Goal: Check status: Check status

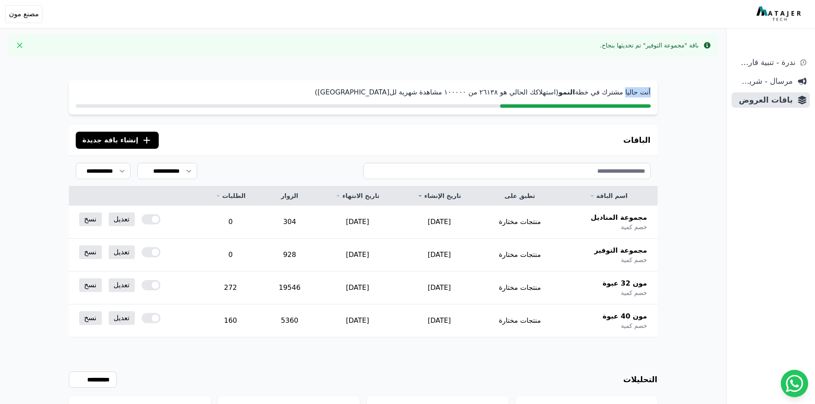
click at [625, 97] on div "أنت حاليا مشترك في خطة النمو (استهلاكك الحالي هو ٢٦١۳٨ من ١۰۰۰۰۰ مشاهدة شهرية ل…" at bounding box center [363, 270] width 657 height 415
click at [695, 50] on div "Info باقة "مجموعة التوفير" تم تحديثها بنجاح. Close" at bounding box center [363, 45] width 709 height 22
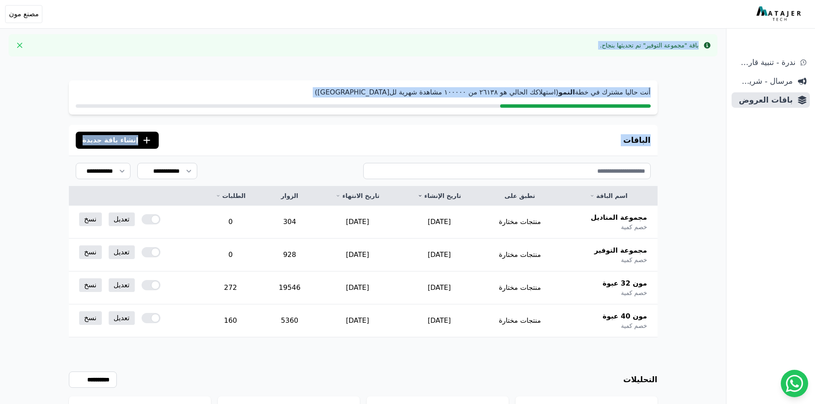
drag, startPoint x: 699, startPoint y: 43, endPoint x: 359, endPoint y: 176, distance: 365.8
click at [359, 176] on div "Info باقة "مجموعة التوفير" تم تحديثها بنجاح. Close أنت حاليا مشترك في خطة النمو…" at bounding box center [363, 239] width 726 height 479
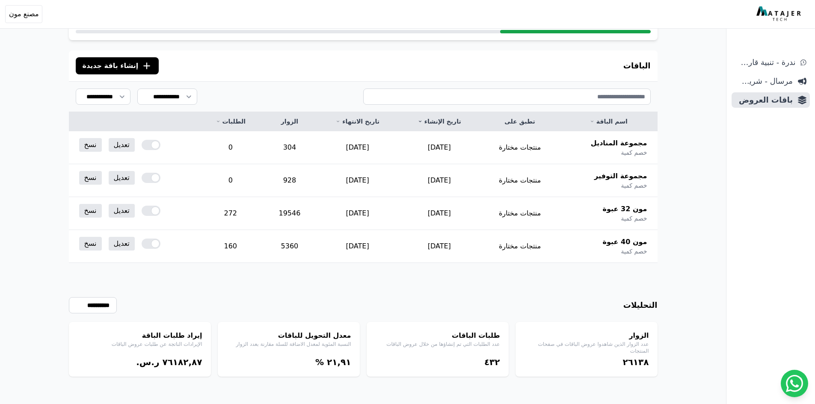
click at [612, 305] on div "**********" at bounding box center [363, 305] width 589 height 16
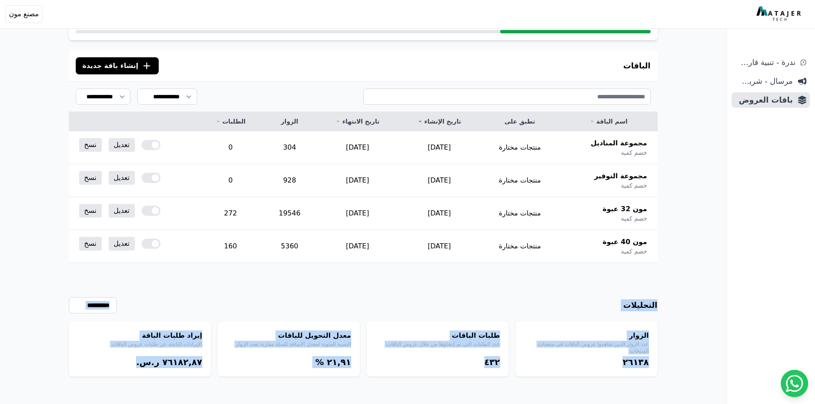
drag, startPoint x: 624, startPoint y: 327, endPoint x: 124, endPoint y: 370, distance: 501.6
click at [124, 397] on div "أنت حاليا مشترك في خطة النمو (استهلاكك الحالي هو ٢٦١۳٨ من ١۰۰۰۰۰ مشاهدة شهرية ل…" at bounding box center [363, 196] width 657 height 415
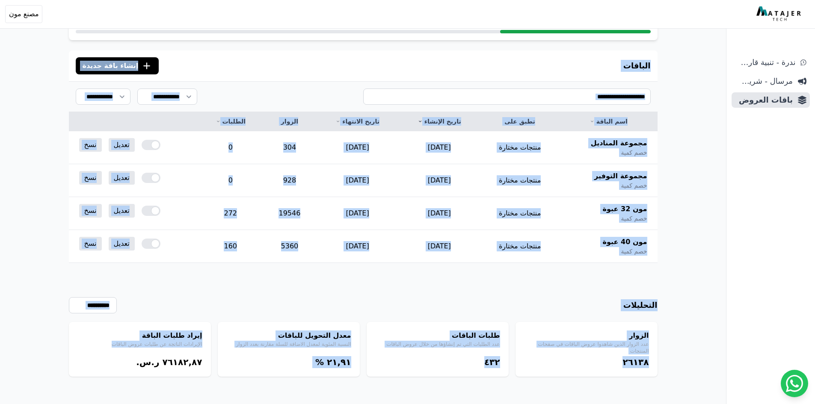
drag, startPoint x: 664, startPoint y: 83, endPoint x: 206, endPoint y: 363, distance: 535.9
click at [202, 381] on div "أنت حاليا مشترك في خطة النمو (استهلاكك الحالي هو ٢٦١۳٨ من ١۰۰۰۰۰ مشاهدة شهرية ل…" at bounding box center [363, 196] width 657 height 415
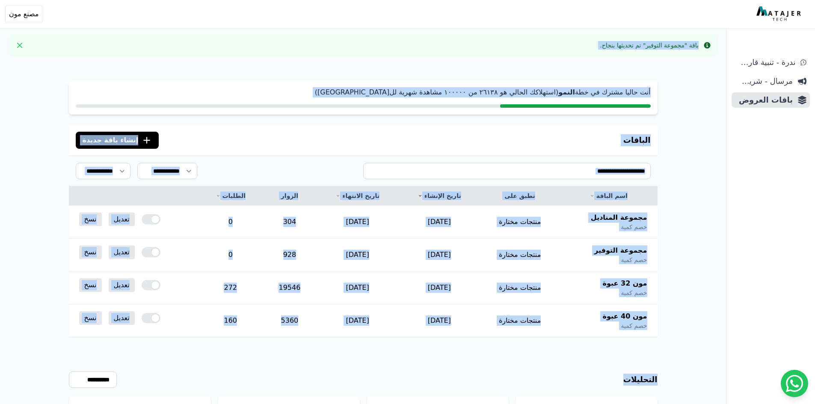
drag, startPoint x: 699, startPoint y: 43, endPoint x: 97, endPoint y: 357, distance: 678.5
click at [97, 357] on div "Info باقة "مجموعة التوفير" تم تحديثها بنجاح. Close أنت حاليا مشترك في خطة النمو…" at bounding box center [363, 239] width 726 height 479
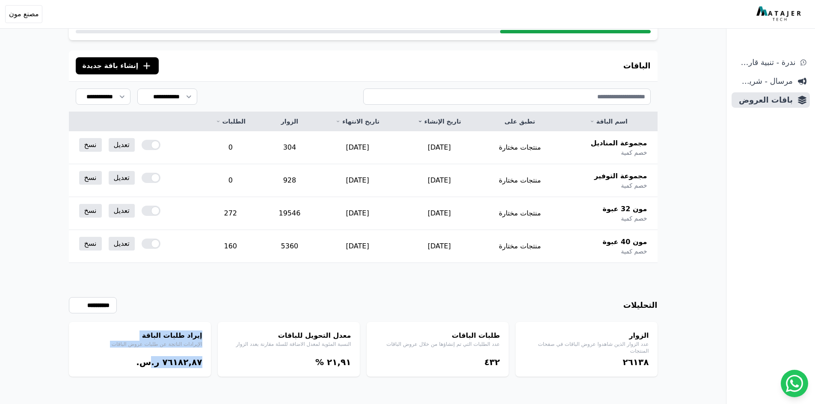
drag, startPoint x: 209, startPoint y: 335, endPoint x: 157, endPoint y: 403, distance: 85.1
click at [157, 403] on div "أنت حاليا مشترك في خطة النمو (استهلاكك الحالي هو ٢٦١۳٨ من ١۰۰۰۰۰ مشاهدة شهرية ل…" at bounding box center [363, 196] width 657 height 415
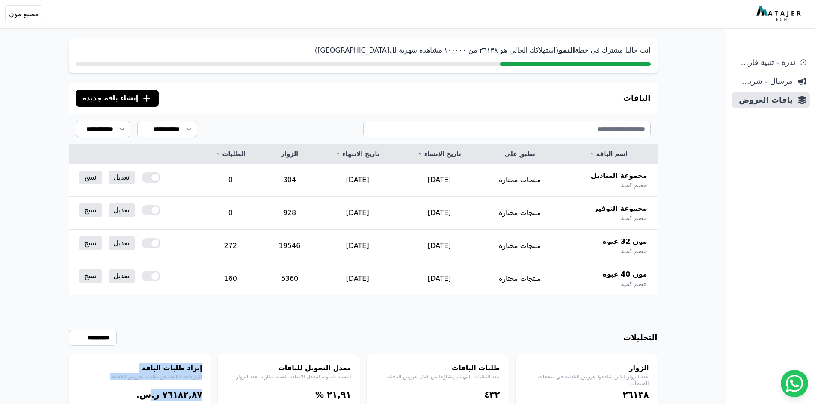
scroll to position [0, 0]
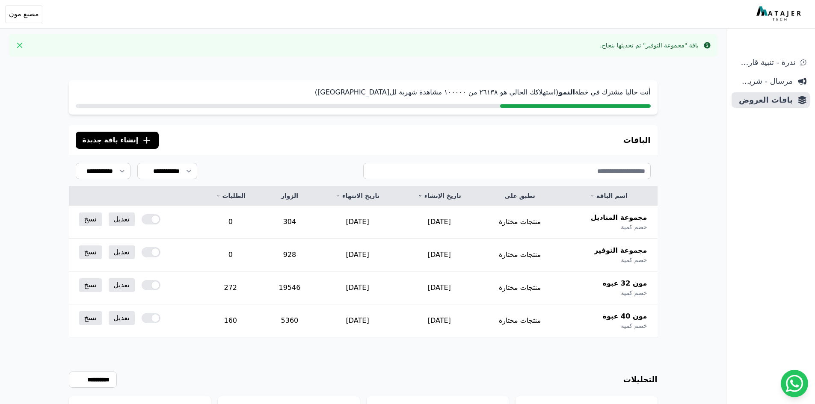
drag, startPoint x: 326, startPoint y: 249, endPoint x: 702, endPoint y: -29, distance: 468.0
click at [702, 0] on html "أهلاً بك! إذا كان لديك أي استفسار أو تحتاج مساعدة، لا تتردد في التواصل معنا Ope…" at bounding box center [407, 239] width 815 height 479
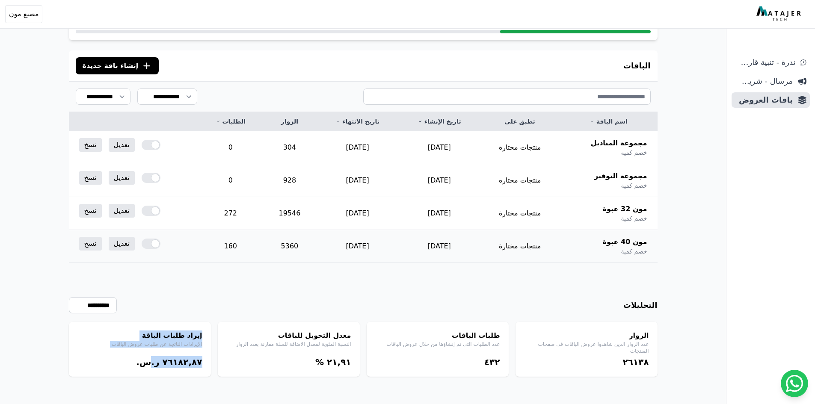
click at [480, 245] on td "[DATE]" at bounding box center [439, 246] width 82 height 33
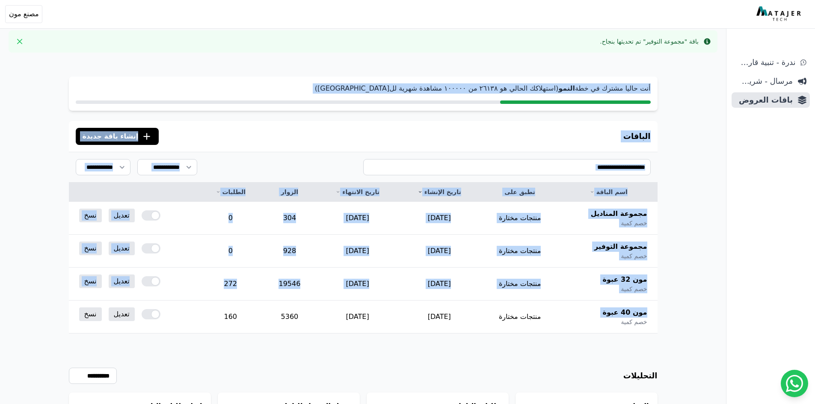
scroll to position [0, 0]
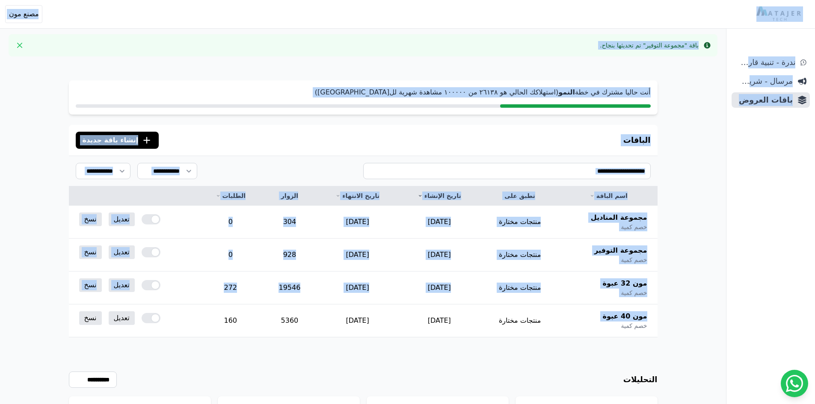
drag, startPoint x: 657, startPoint y: 262, endPoint x: 801, endPoint y: 18, distance: 283.9
click at [802, 17] on body "أهلاً بك! إذا كان لديك أي استفسار أو تحتاج مساعدة، لا تتردد في التواصل معنا Ope…" at bounding box center [407, 239] width 815 height 479
click at [708, 43] on icon at bounding box center [707, 45] width 6 height 6
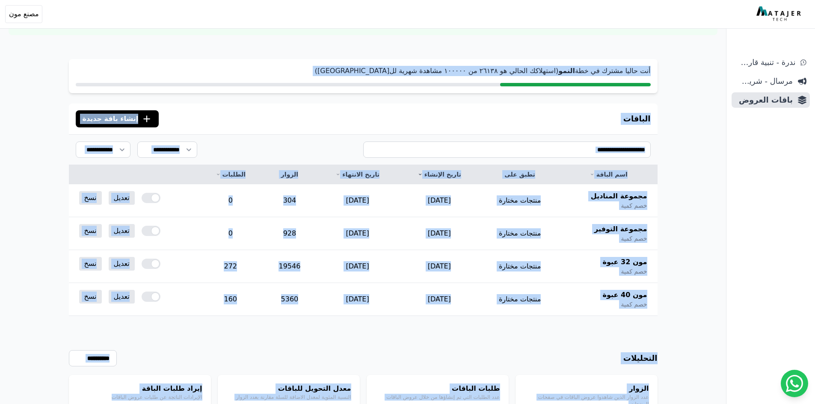
scroll to position [74, 0]
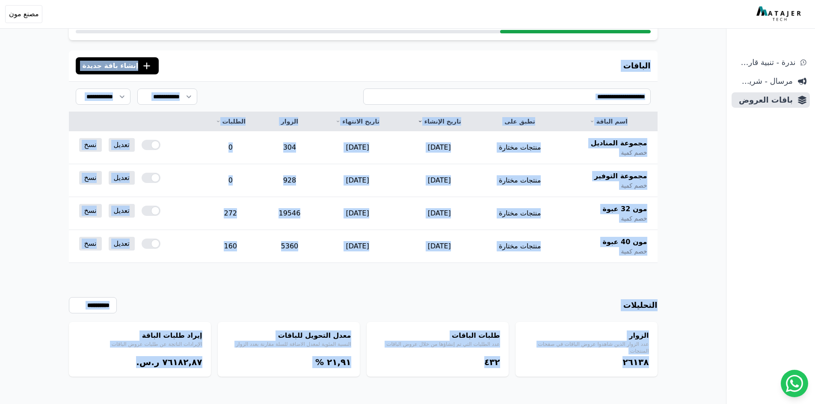
drag, startPoint x: 702, startPoint y: 30, endPoint x: 85, endPoint y: 385, distance: 712.0
click at [83, 387] on div "Info باقة "مجموعة التوفير" تم تحديثها بنجاح. Close أنت حاليا مشترك في خطة النمو…" at bounding box center [363, 165] width 726 height 479
